Goal: Check status: Check status

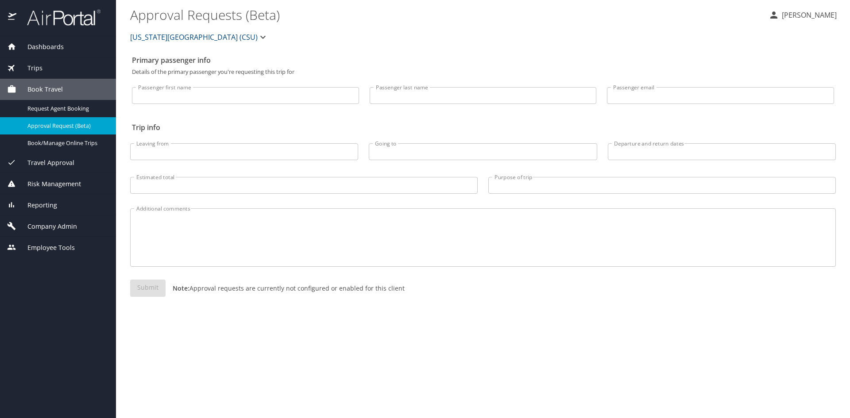
click at [33, 63] on span "Trips" at bounding box center [29, 68] width 26 height 10
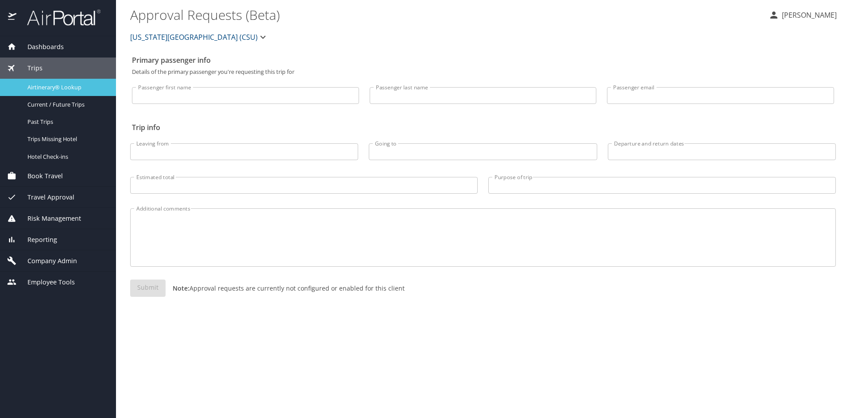
click at [39, 87] on span "Airtinerary® Lookup" at bounding box center [66, 87] width 78 height 8
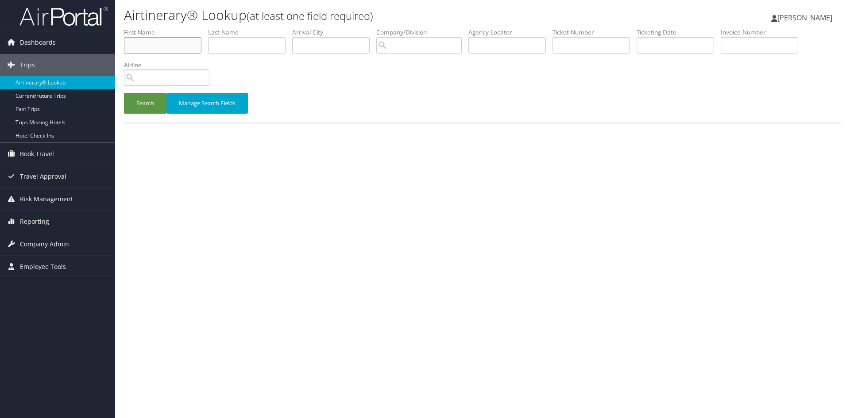
click at [158, 47] on input "text" at bounding box center [162, 45] width 77 height 16
type input "shvetha"
click at [124, 93] on button "Search" at bounding box center [145, 103] width 42 height 21
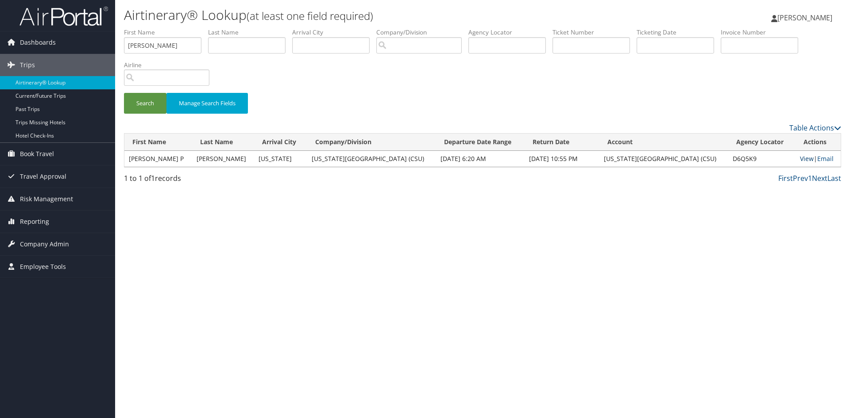
click at [801, 159] on link "View" at bounding box center [807, 158] width 14 height 8
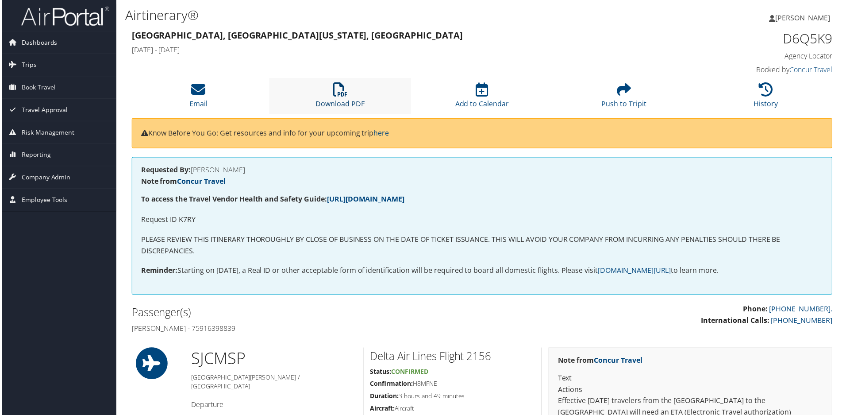
click at [345, 91] on icon at bounding box center [340, 90] width 14 height 14
